Goal: Find contact information: Find contact information

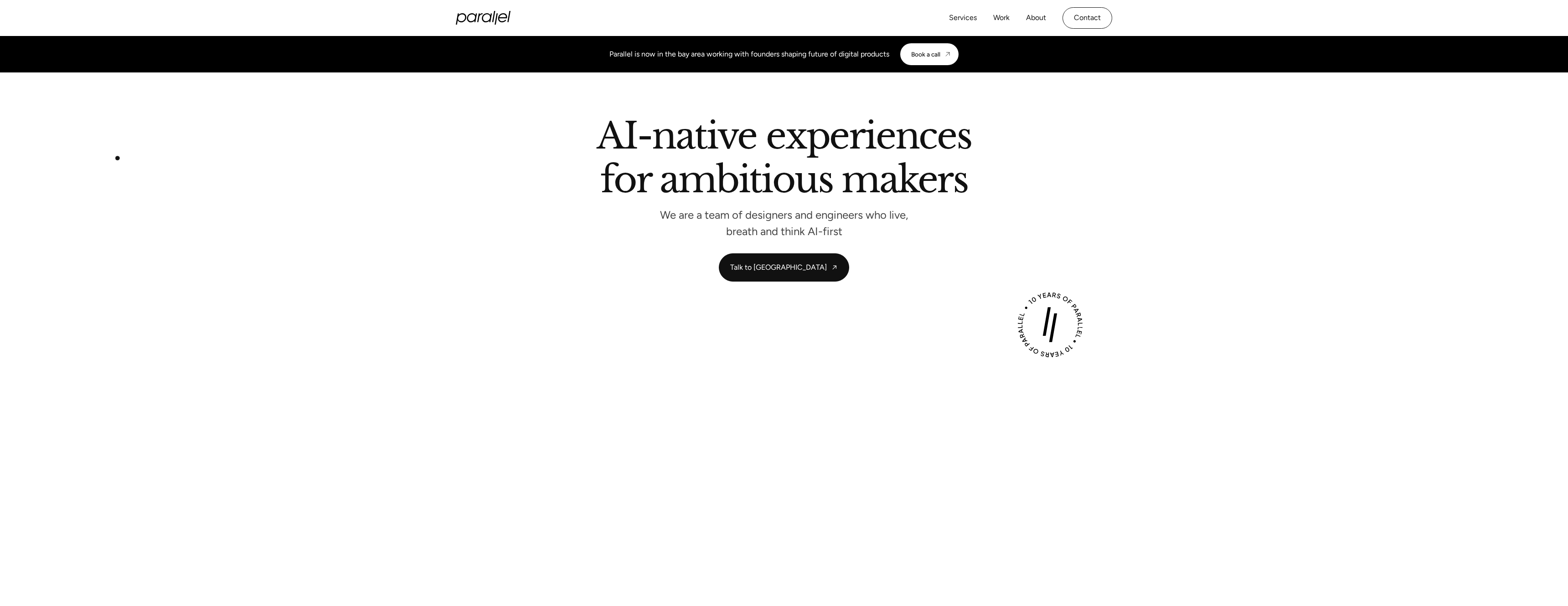
click at [82, 187] on div "AI-native experiences for ambitious makers We are a team of designers and engin…" at bounding box center [784, 200] width 1568 height 164
click at [998, 19] on link "Work" at bounding box center [1001, 18] width 16 height 13
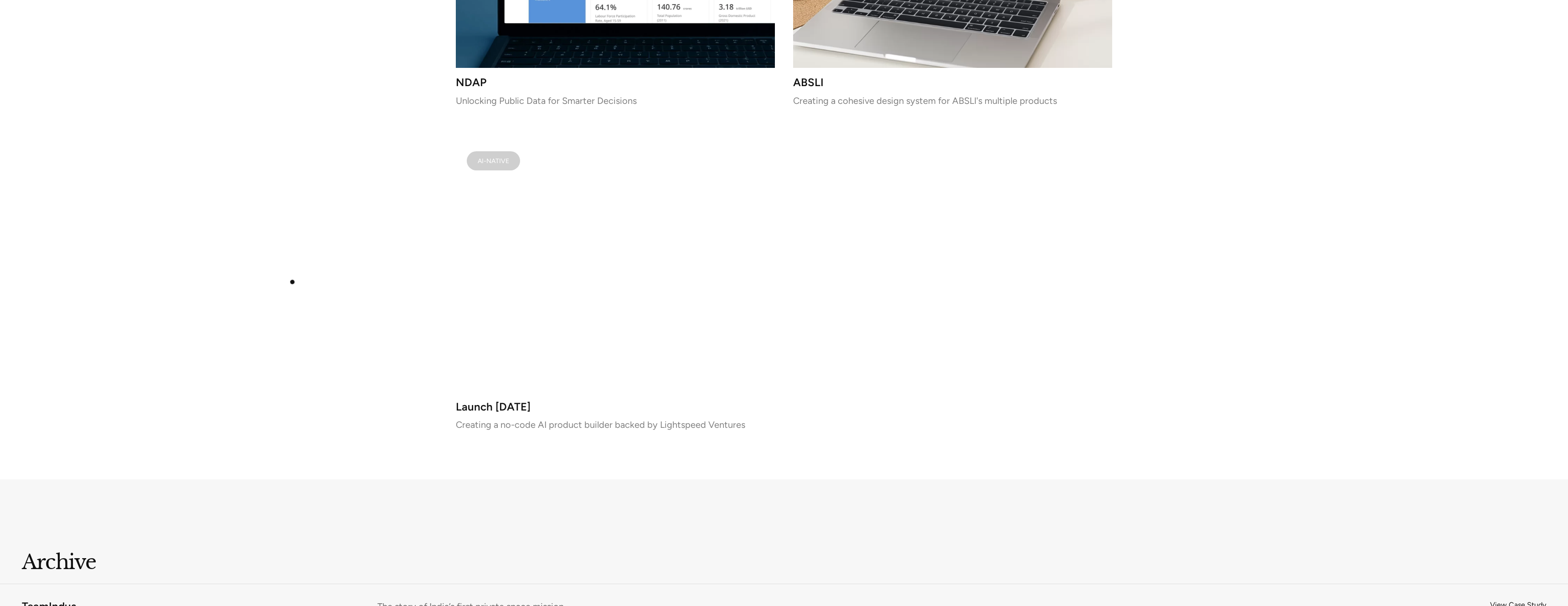
scroll to position [5576, 0]
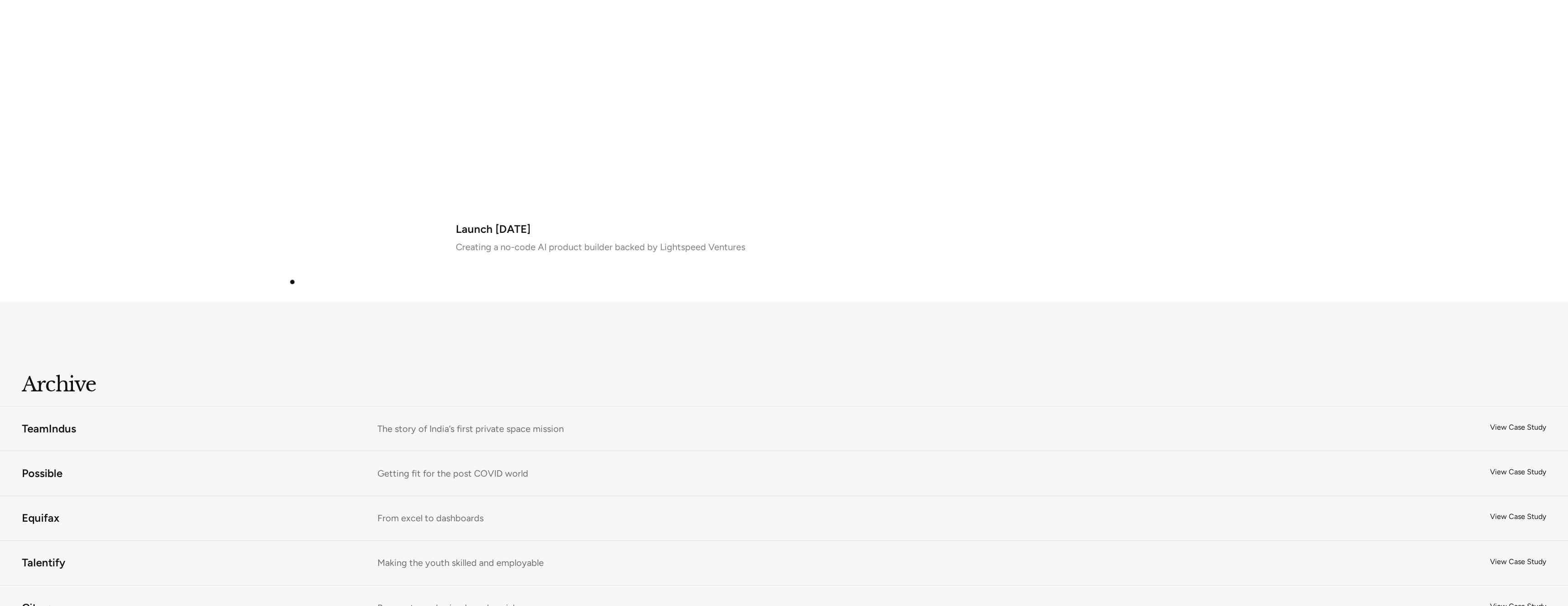
click at [292, 282] on div at bounding box center [784, 276] width 1568 height 51
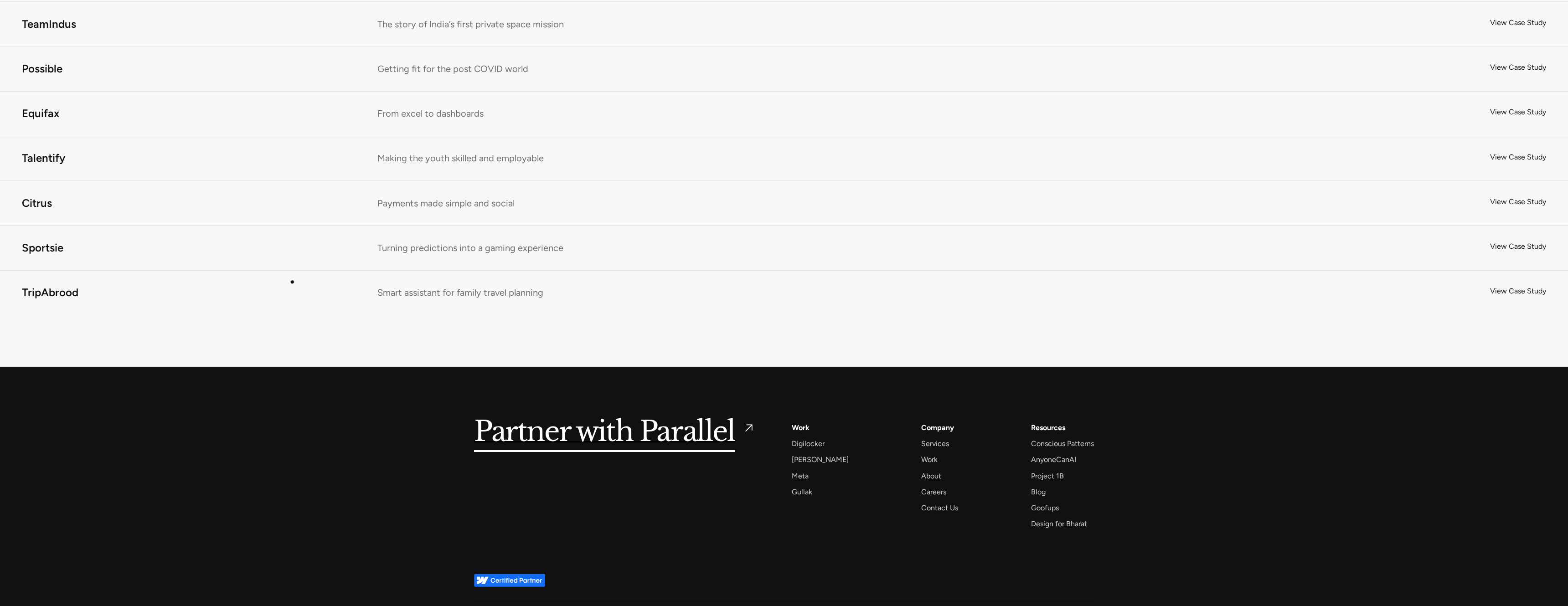
scroll to position [5985, 0]
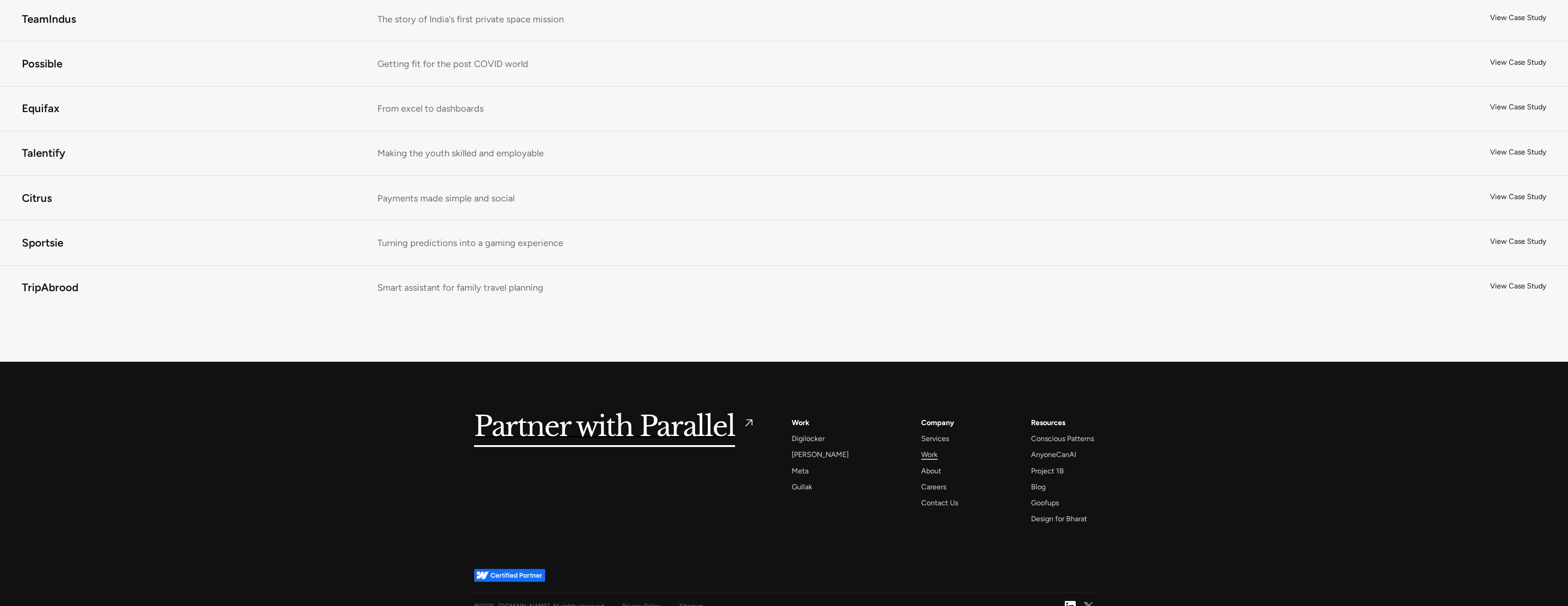
click at [921, 448] on div "Work" at bounding box center [929, 454] width 16 height 12
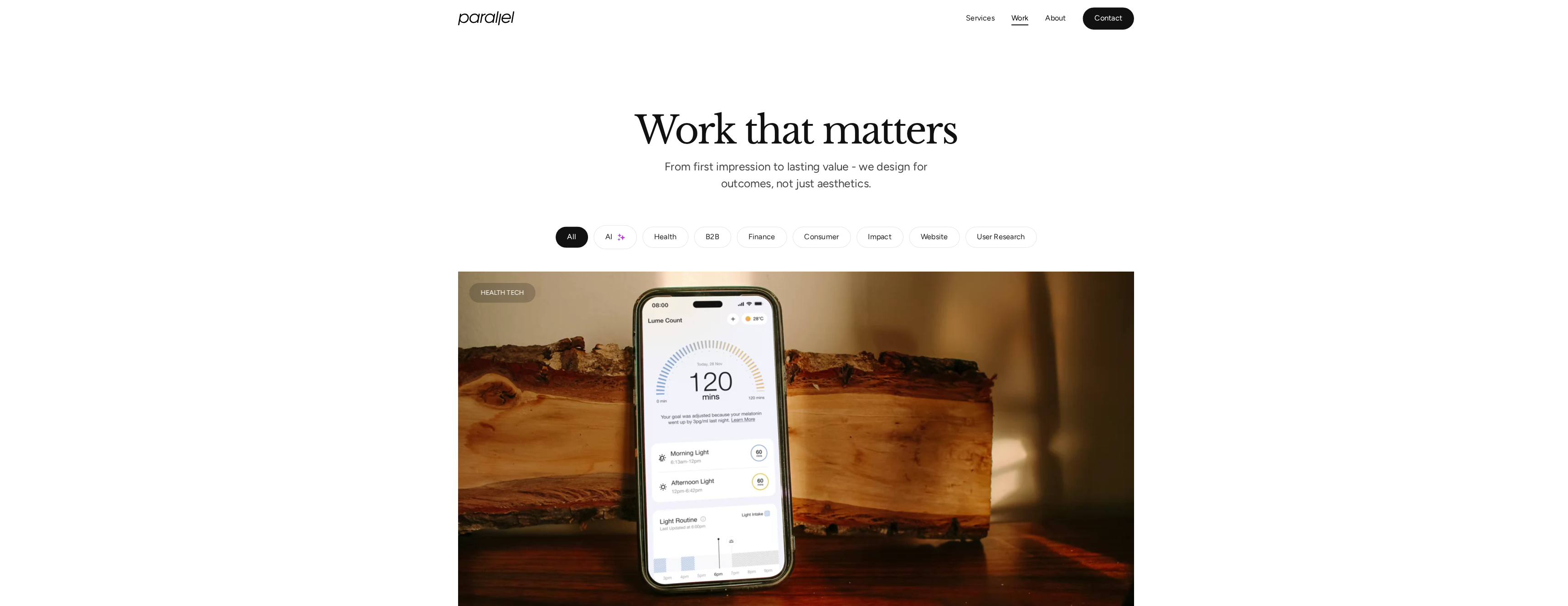
click at [1091, 21] on link "Contact" at bounding box center [1088, 18] width 50 height 21
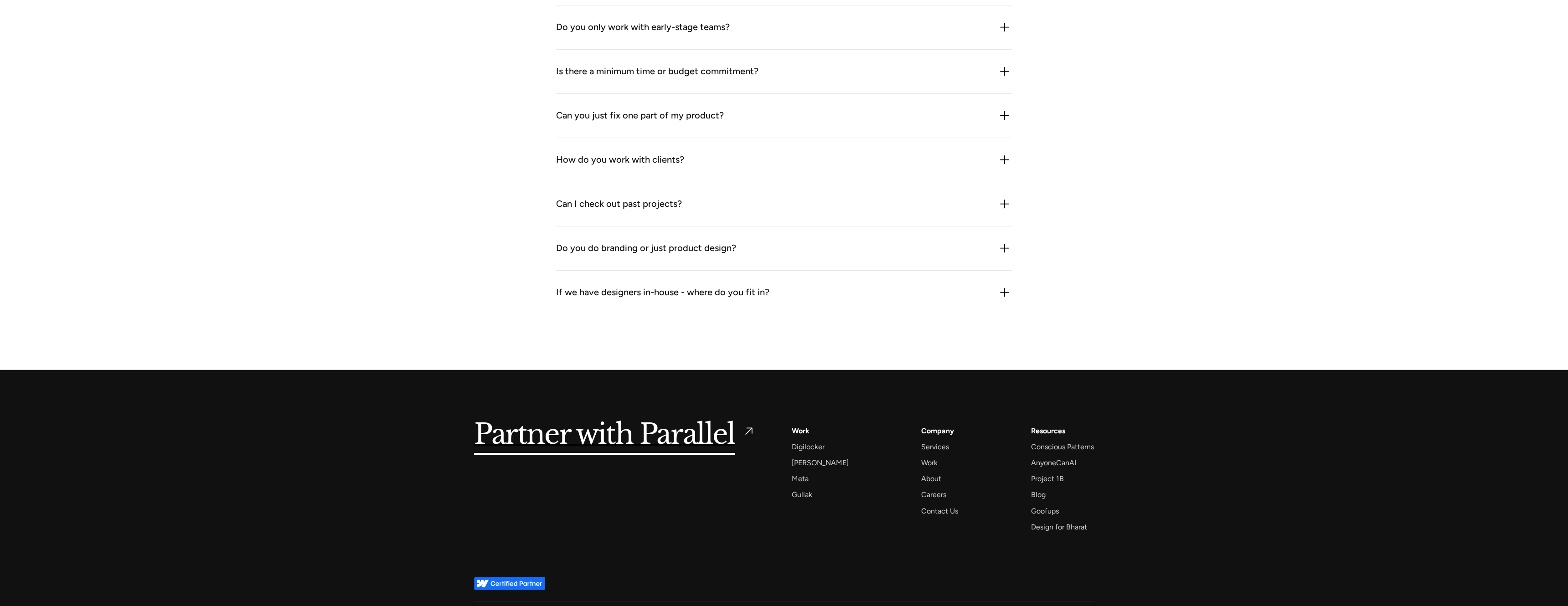
scroll to position [1204, 0]
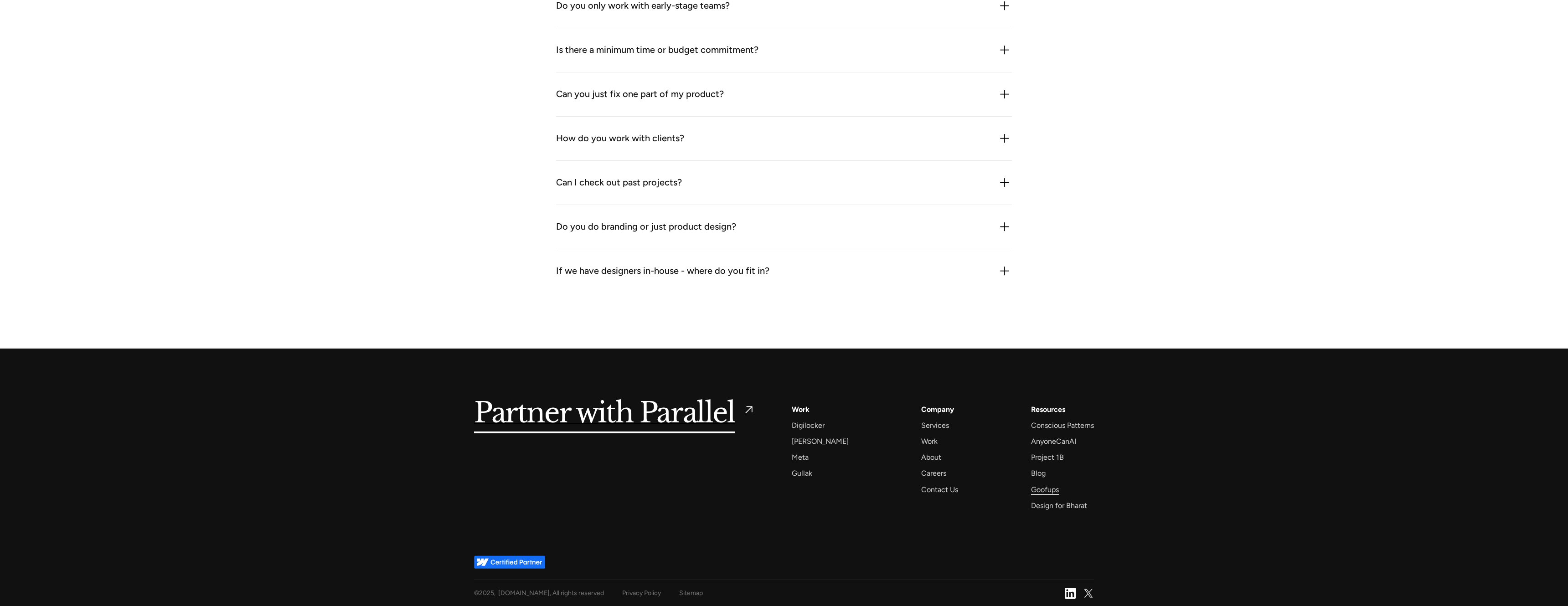
click at [1045, 493] on div "Goofups" at bounding box center [1045, 490] width 28 height 12
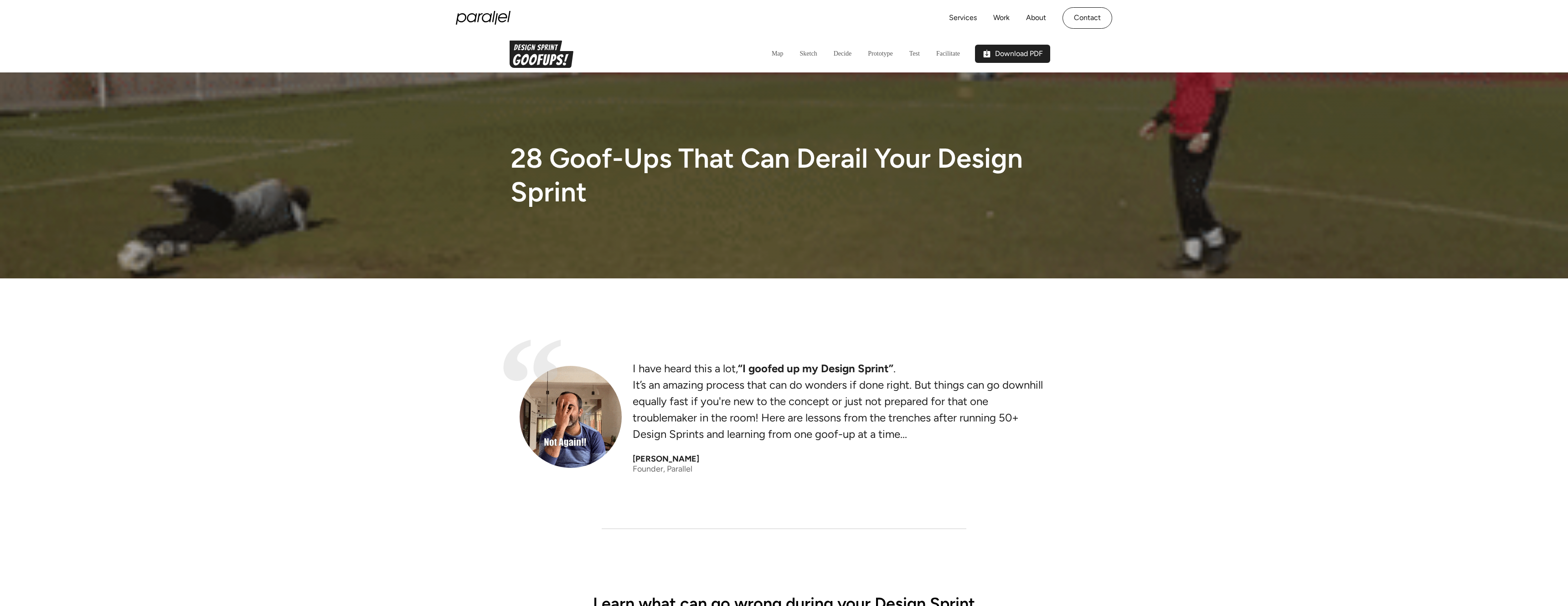
click at [1002, 52] on h5 "Download PDF" at bounding box center [1019, 54] width 48 height 9
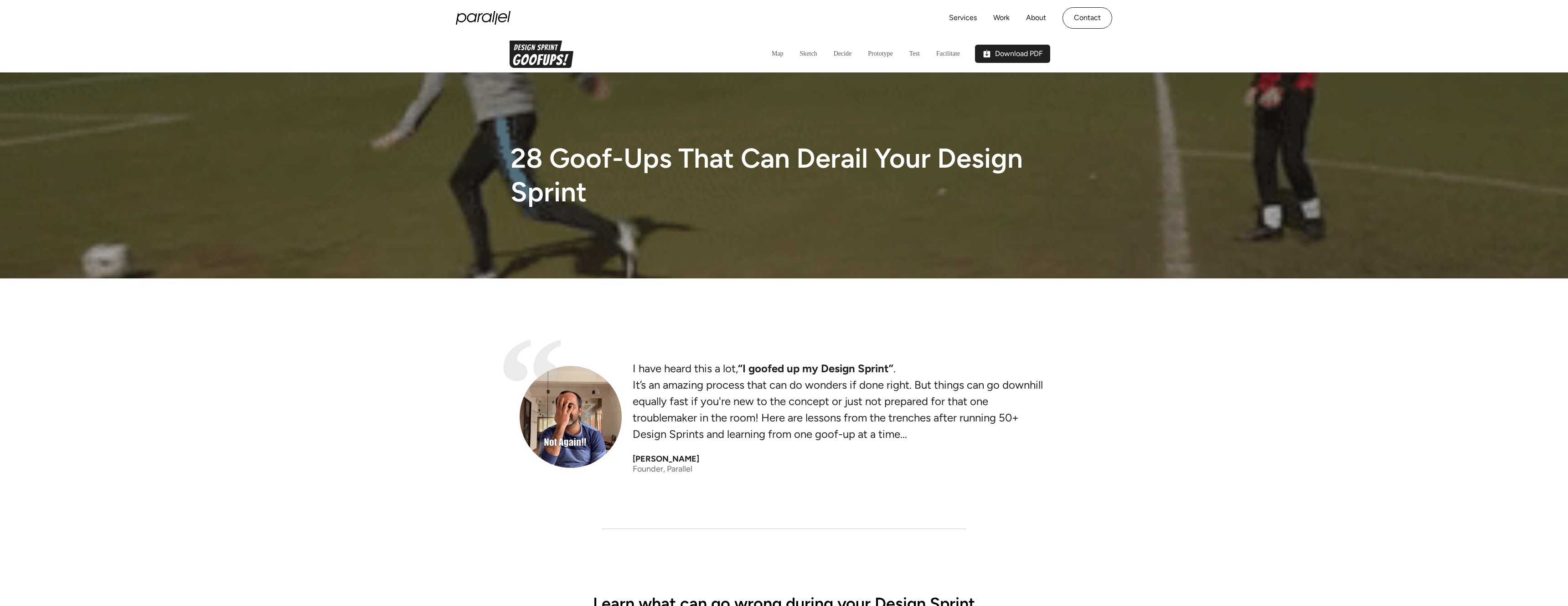
click at [1001, 50] on h5 "Download PDF" at bounding box center [1019, 54] width 48 height 9
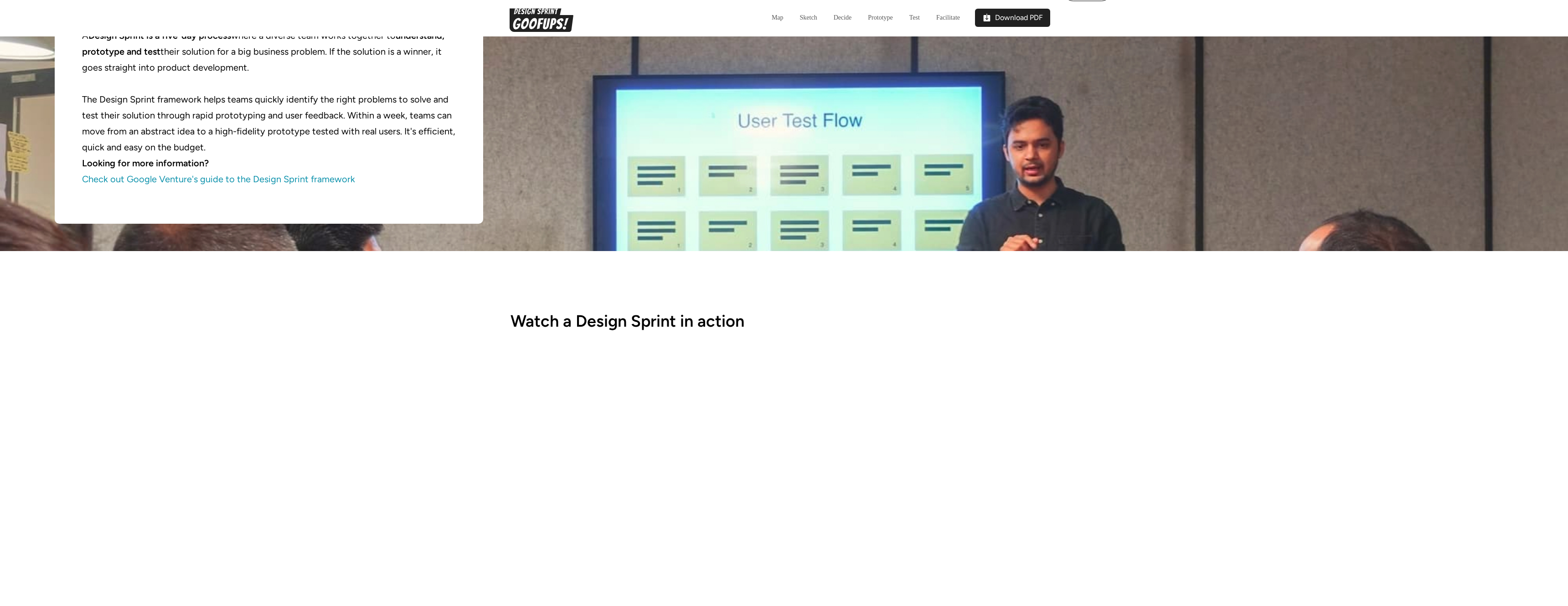
scroll to position [2855, 0]
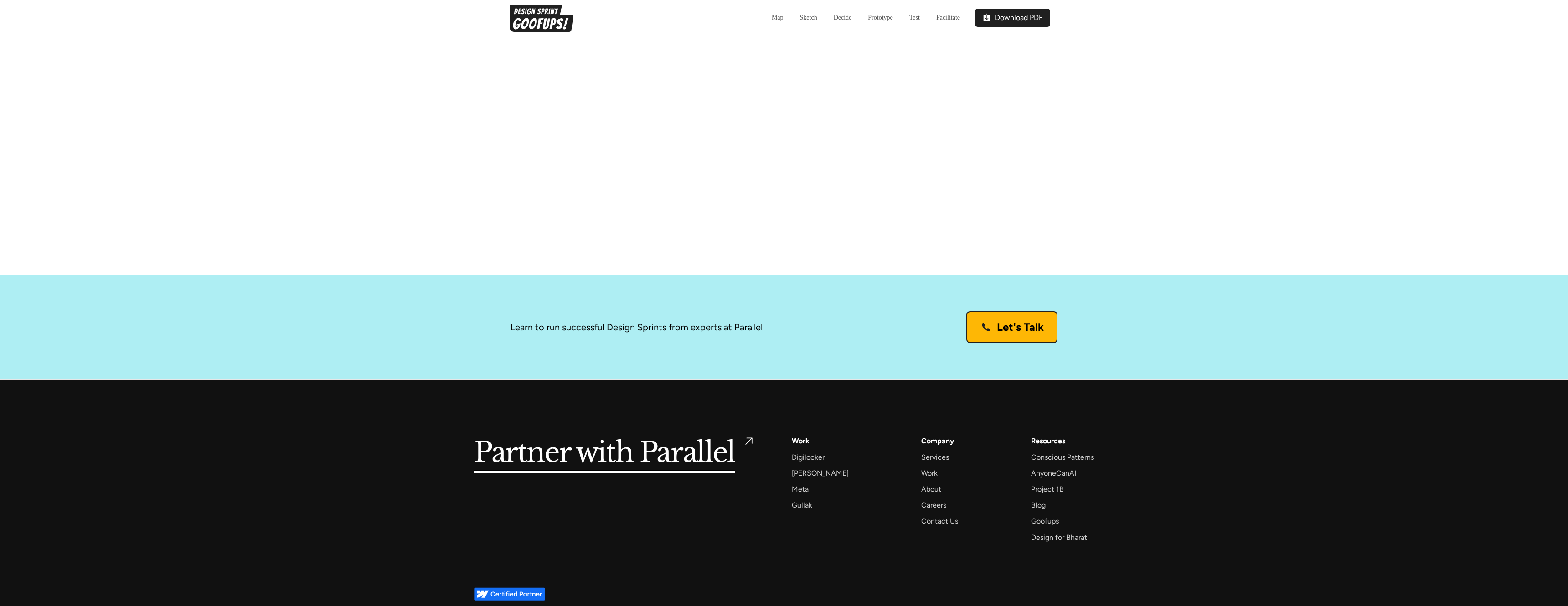
click at [981, 322] on img at bounding box center [986, 327] width 11 height 11
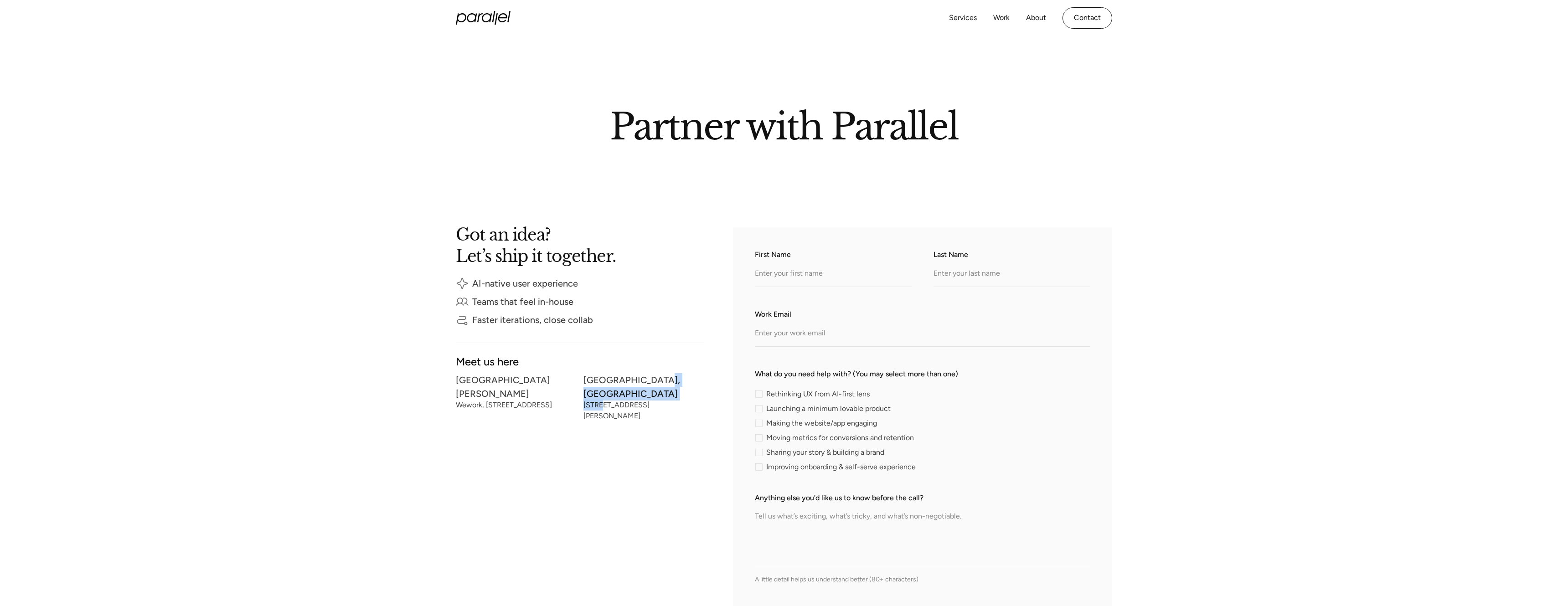
drag, startPoint x: 600, startPoint y: 392, endPoint x: 674, endPoint y: 385, distance: 74.3
click at [674, 385] on div "[STREET_ADDRESS][PERSON_NAME]" at bounding box center [644, 400] width 121 height 46
drag, startPoint x: 682, startPoint y: 391, endPoint x: 621, endPoint y: 389, distance: 61.0
click at [621, 402] on div "[STREET_ADDRESS][PERSON_NAME]" at bounding box center [644, 410] width 121 height 16
click at [597, 402] on div "[STREET_ADDRESS][PERSON_NAME]" at bounding box center [644, 410] width 121 height 16
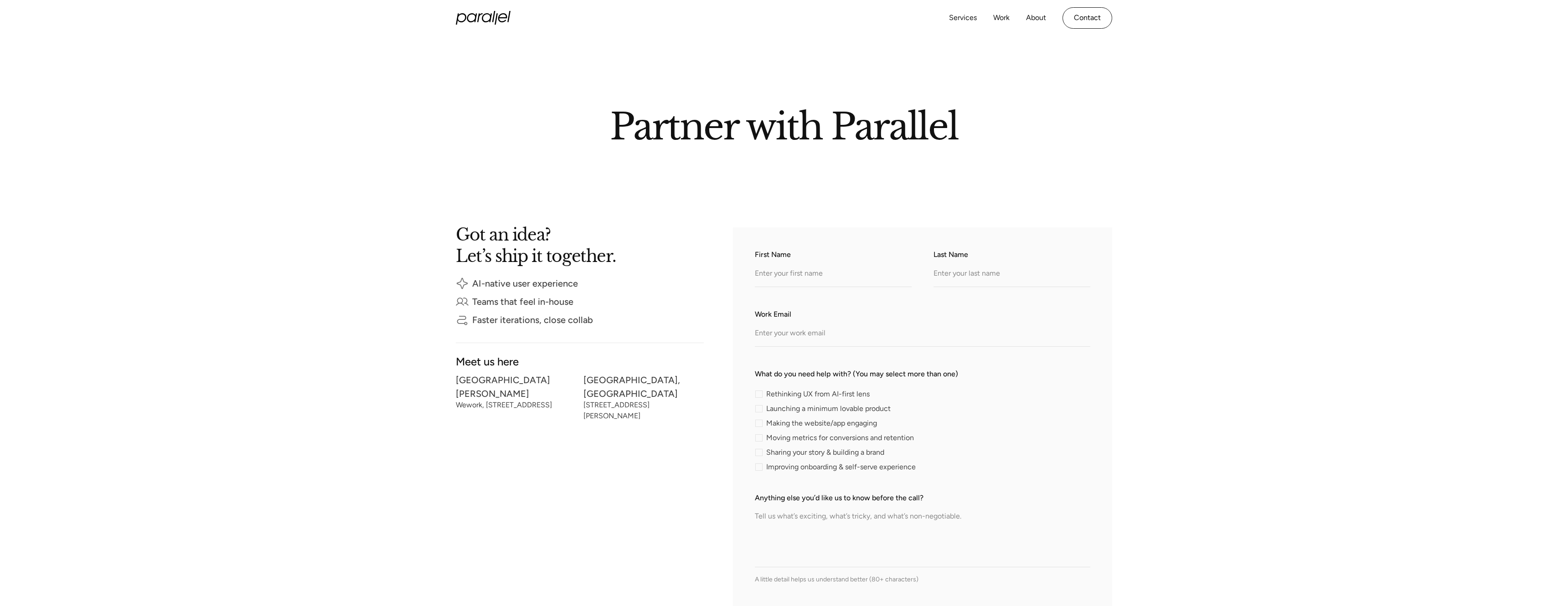
drag, startPoint x: 598, startPoint y: 392, endPoint x: 677, endPoint y: 394, distance: 79.0
click at [677, 402] on div "[STREET_ADDRESS][PERSON_NAME]" at bounding box center [644, 410] width 121 height 16
copy div "Leela Karan, Indiranagar"
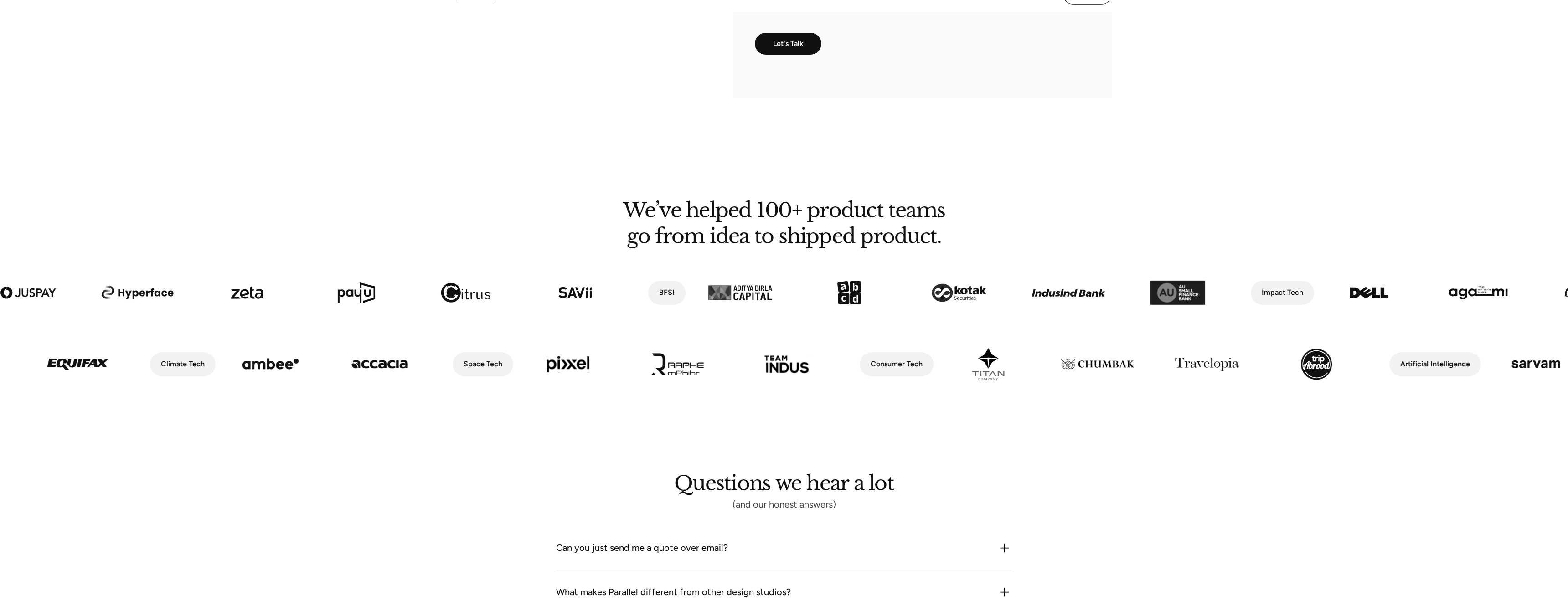
scroll to position [632, 0]
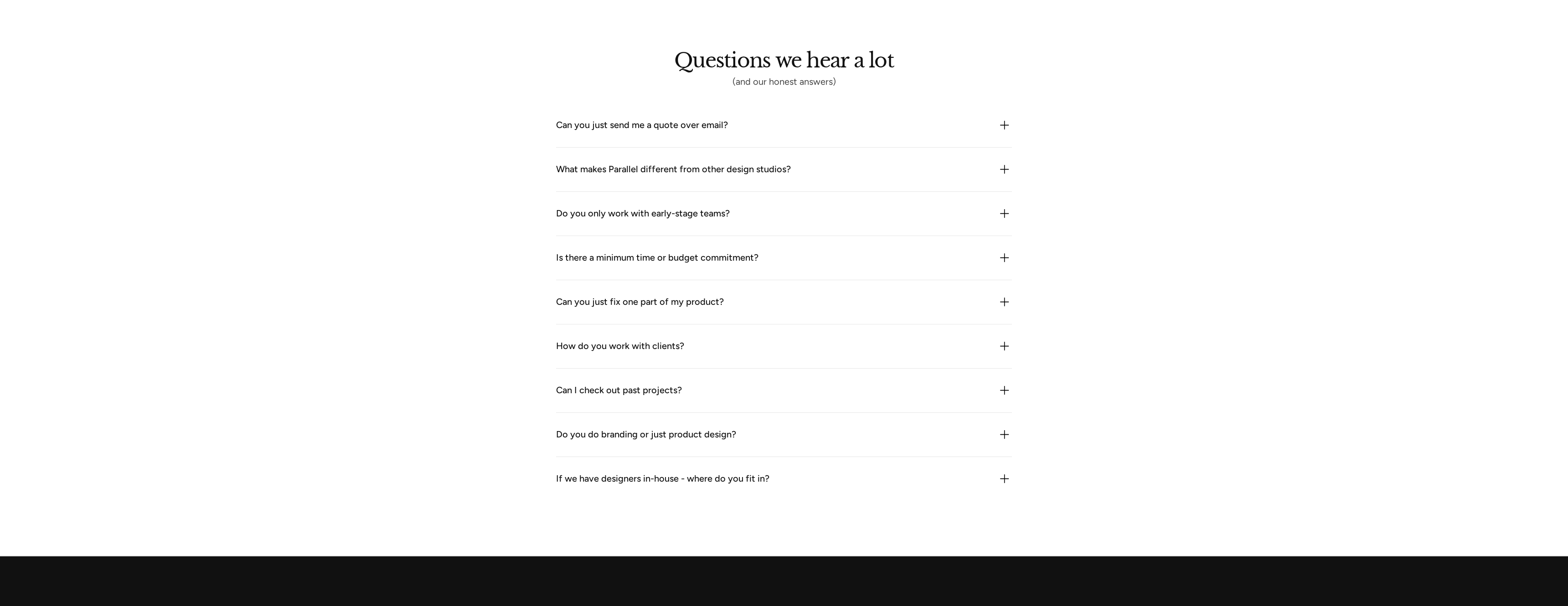
scroll to position [1204, 0]
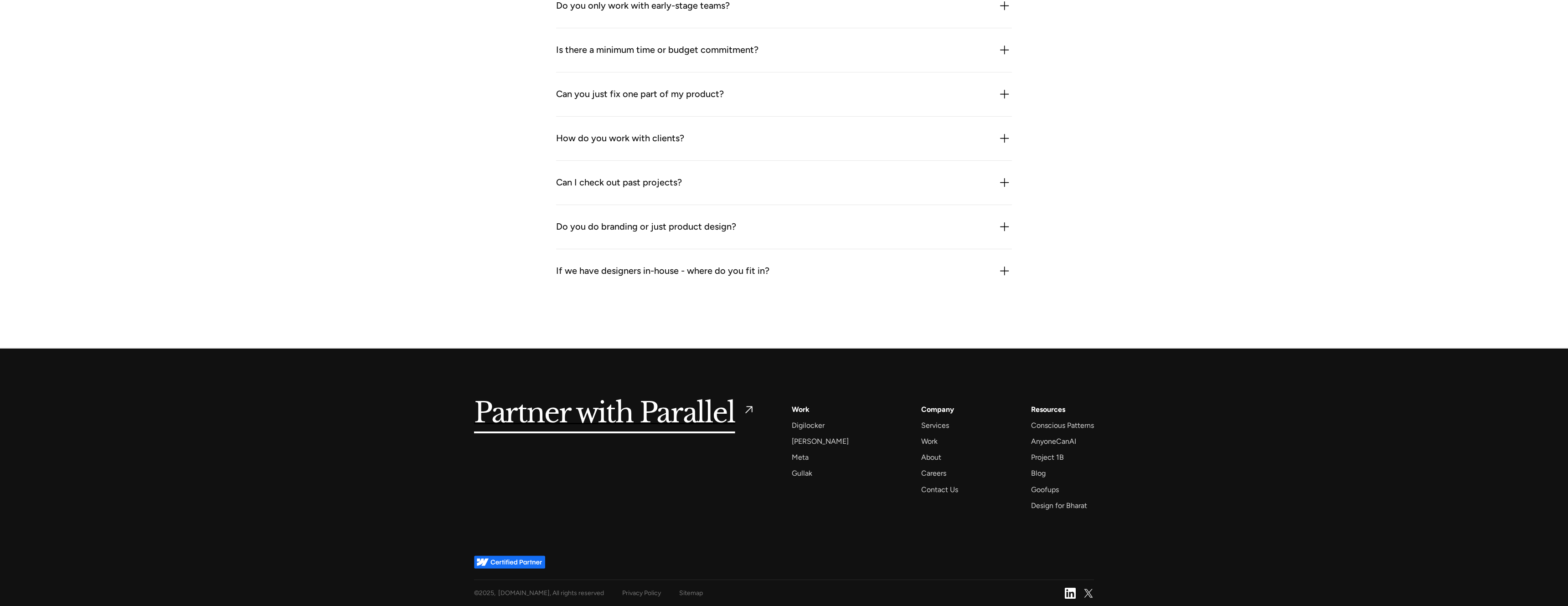
click at [514, 563] on img at bounding box center [509, 562] width 71 height 13
click at [538, 423] on h5 "Partner with Parallel" at bounding box center [604, 414] width 261 height 21
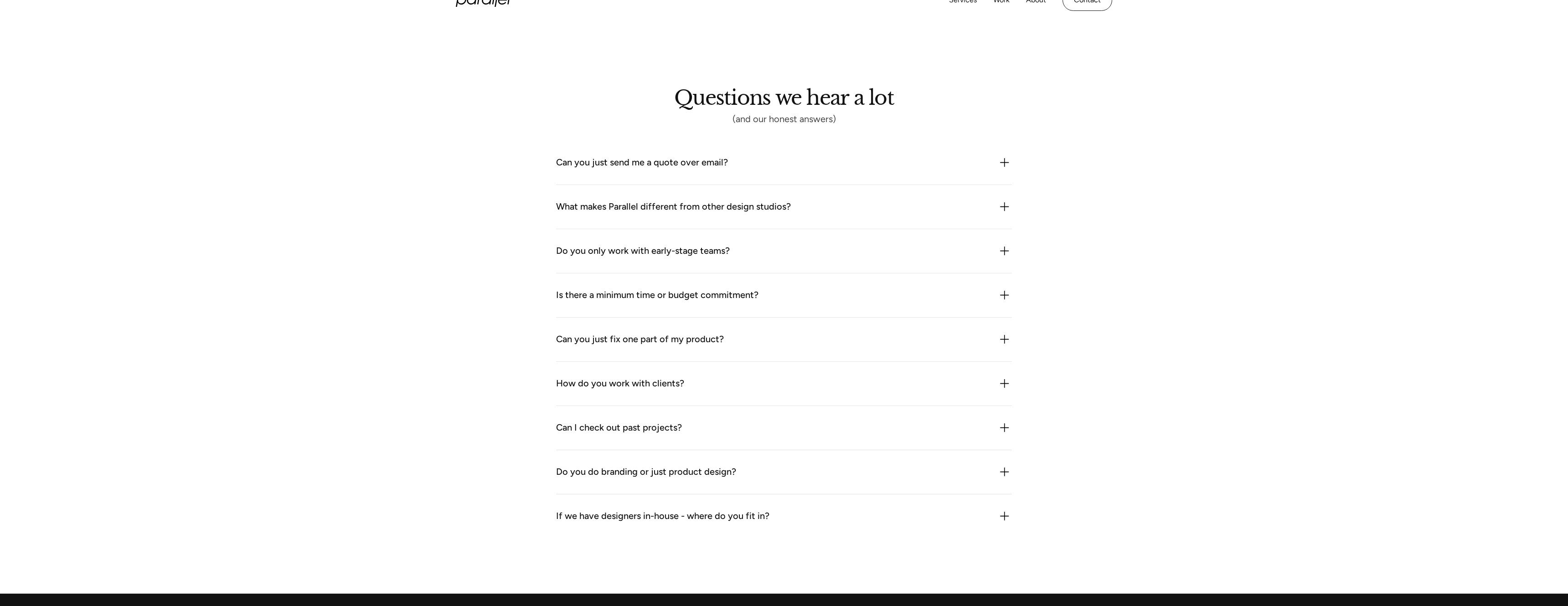
scroll to position [1204, 0]
